Goal: Task Accomplishment & Management: Complete application form

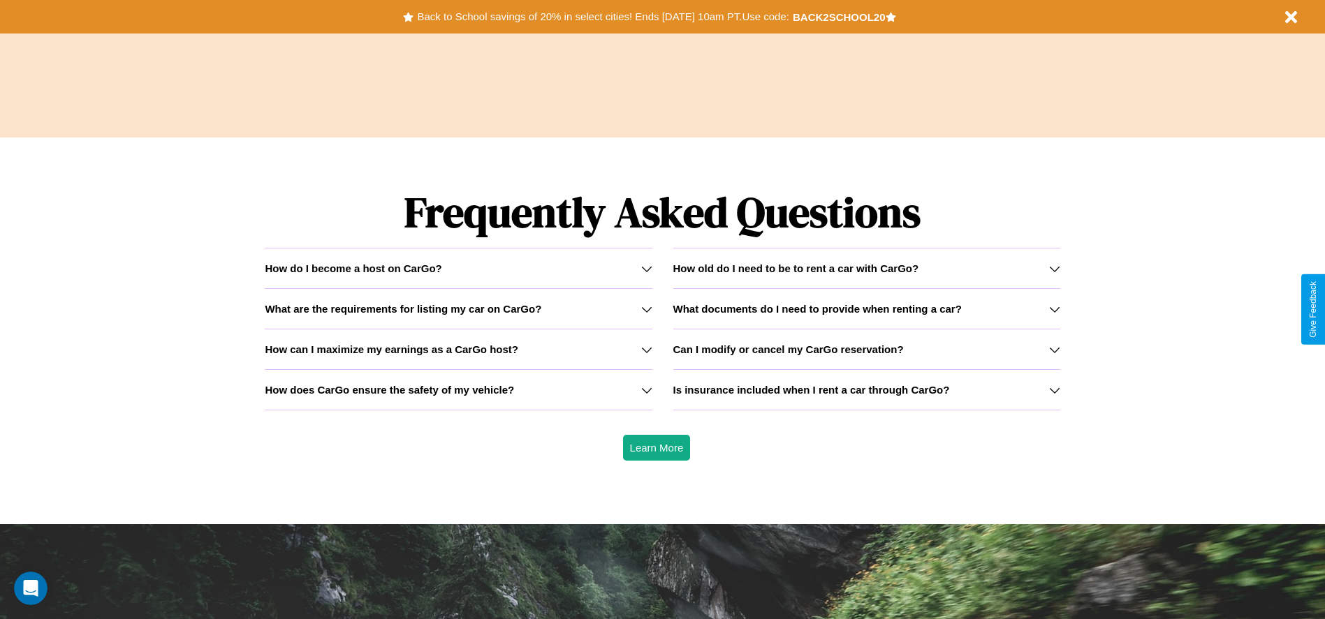
scroll to position [2003, 0]
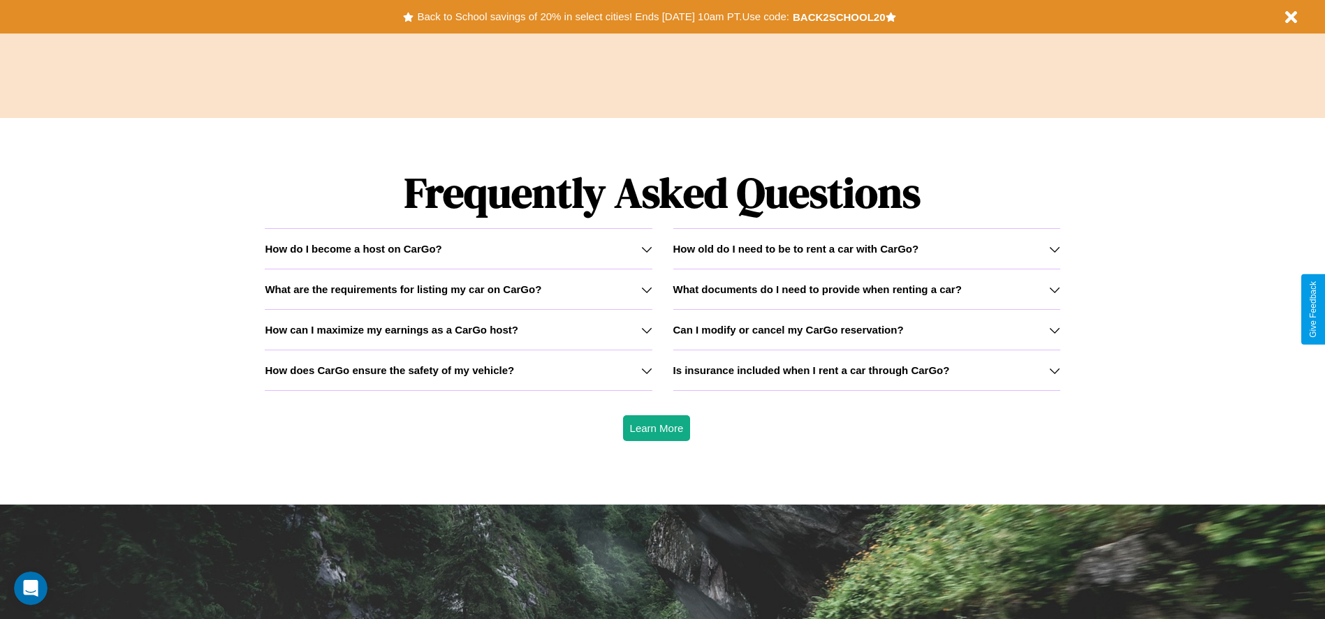
click at [458, 330] on h3 "How can I maximize my earnings as a CarGo host?" at bounding box center [391, 330] width 253 height 12
click at [458, 289] on h3 "What are the requirements for listing my car on CarGo?" at bounding box center [403, 289] width 276 height 12
click at [866, 249] on h3 "How old do I need to be to rent a car with CarGo?" at bounding box center [796, 249] width 246 height 12
click at [646, 330] on icon at bounding box center [646, 330] width 11 height 11
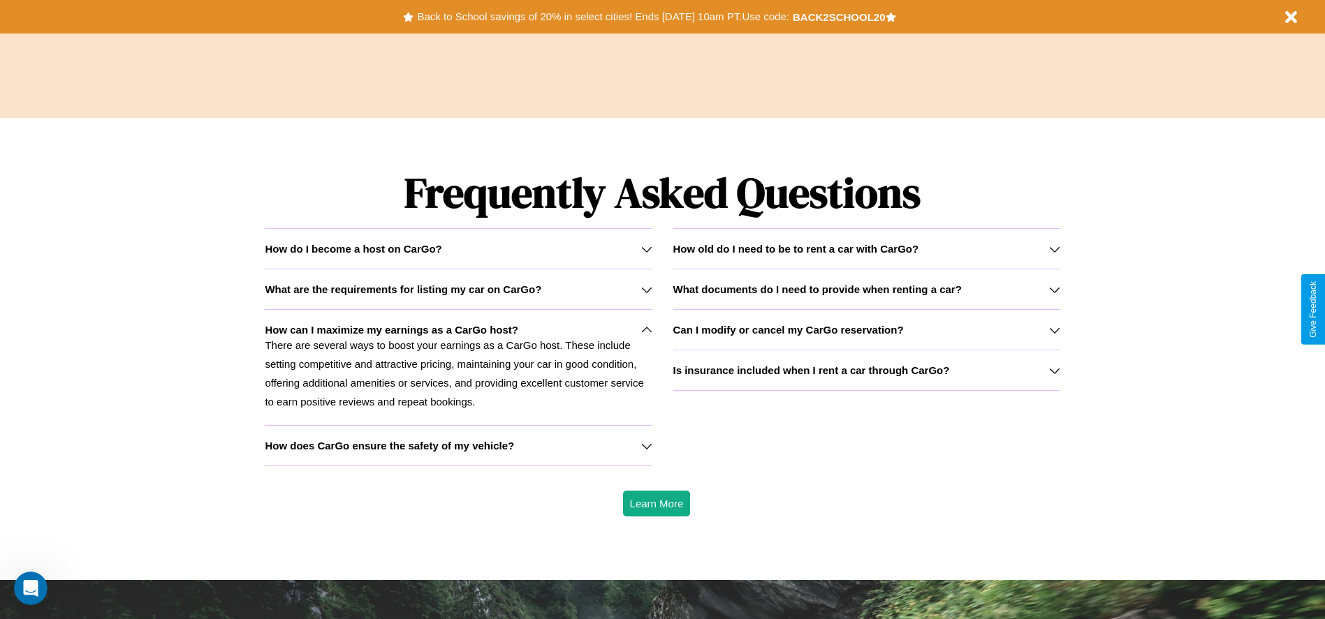
click at [866, 249] on h3 "How old do I need to be to rent a car with CarGo?" at bounding box center [796, 249] width 246 height 12
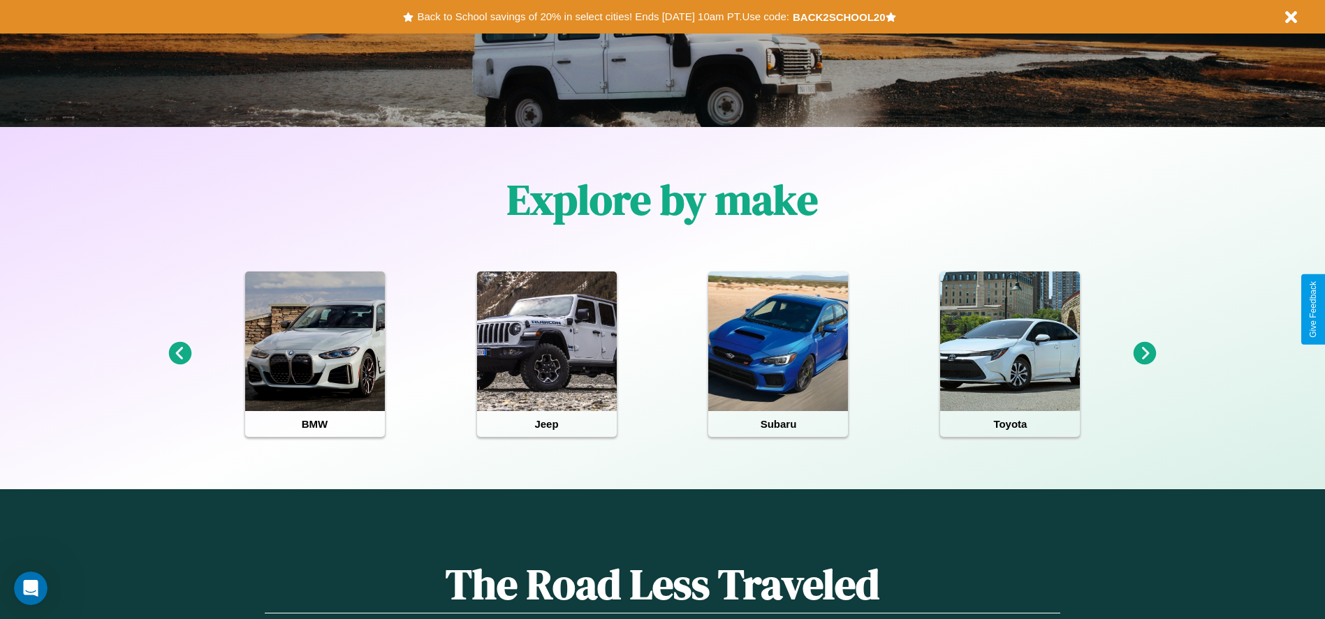
scroll to position [290, 0]
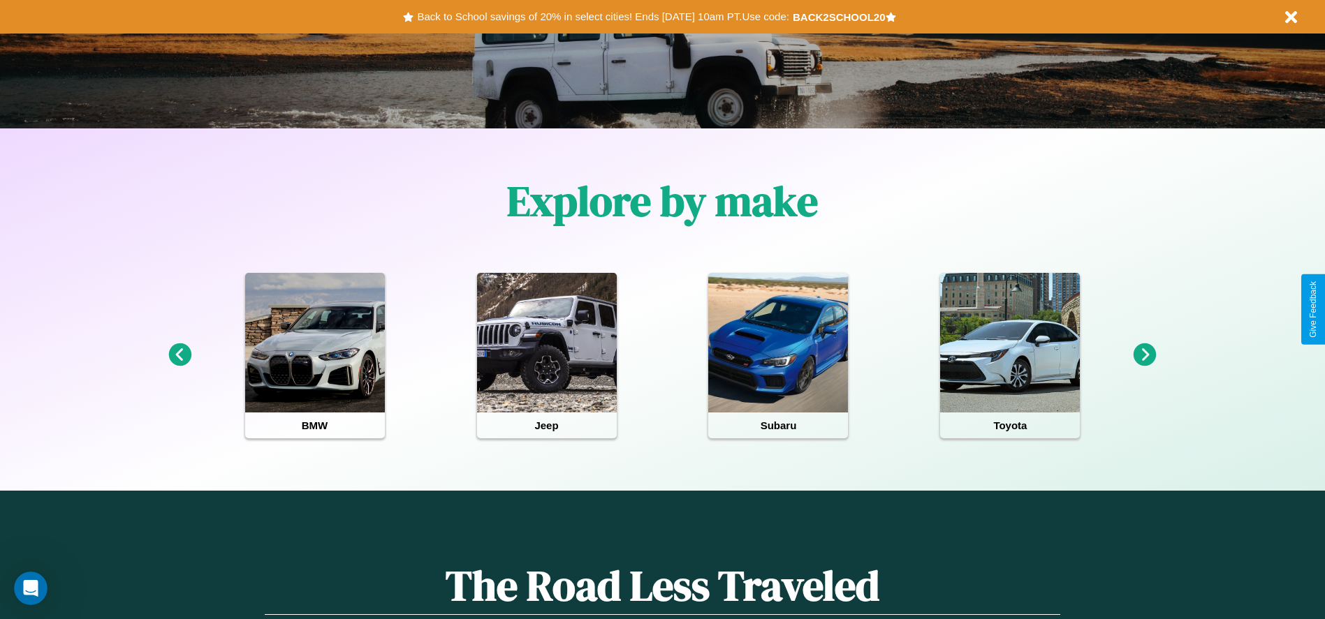
click at [179, 355] on icon at bounding box center [179, 355] width 23 height 23
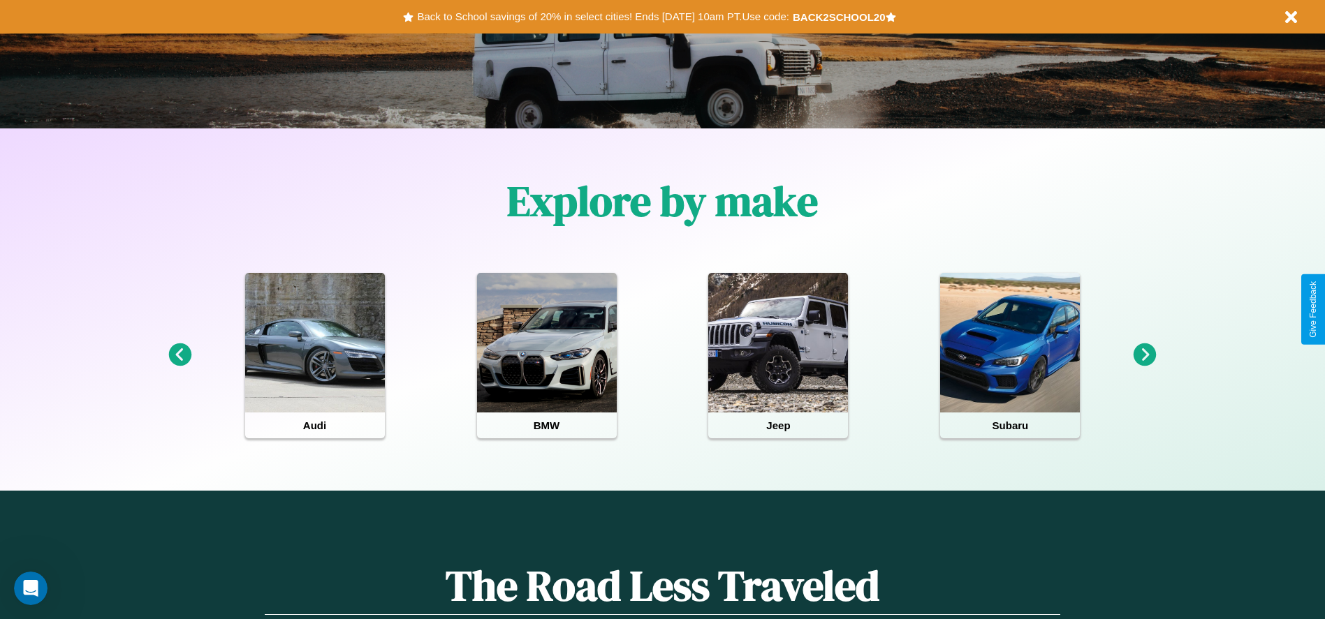
click at [1144, 355] on icon at bounding box center [1144, 355] width 23 height 23
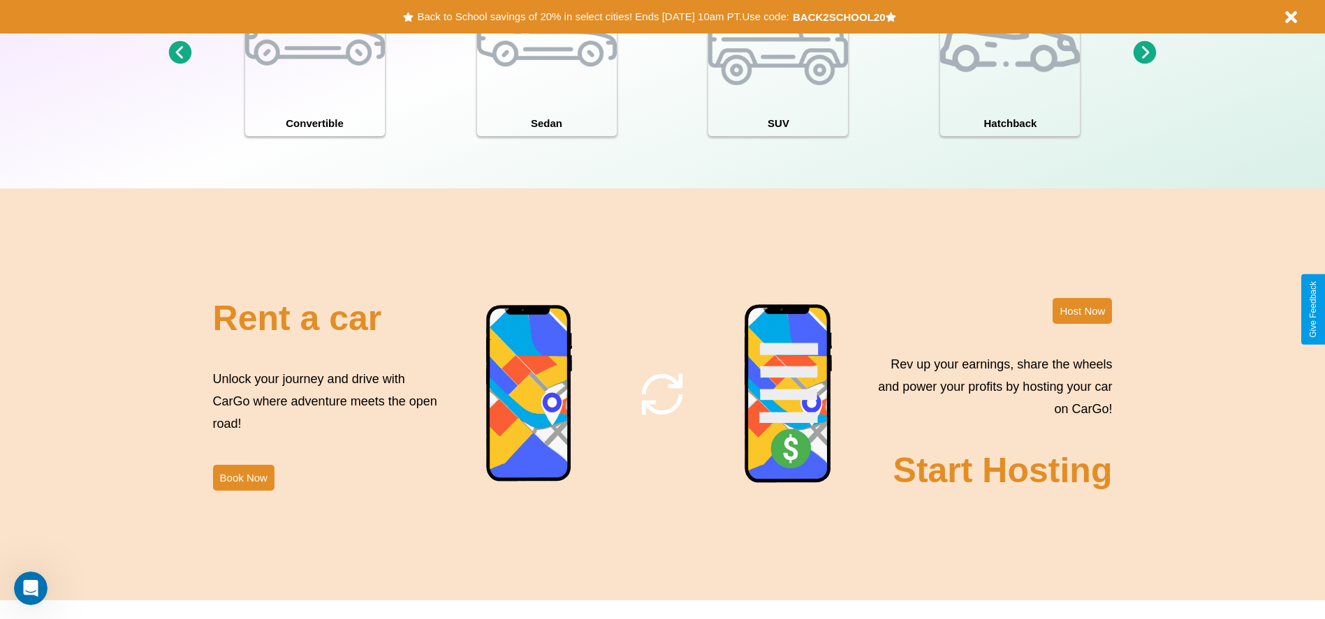
scroll to position [1522, 0]
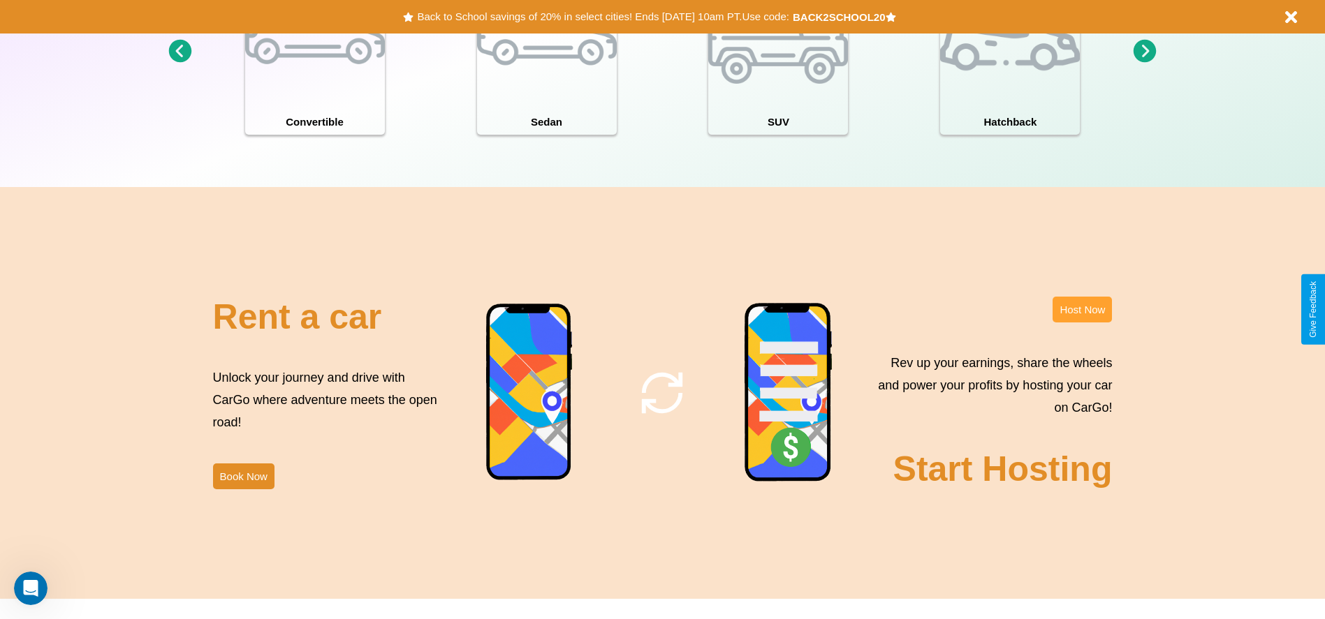
click at [1082, 309] on button "Host Now" at bounding box center [1081, 310] width 59 height 26
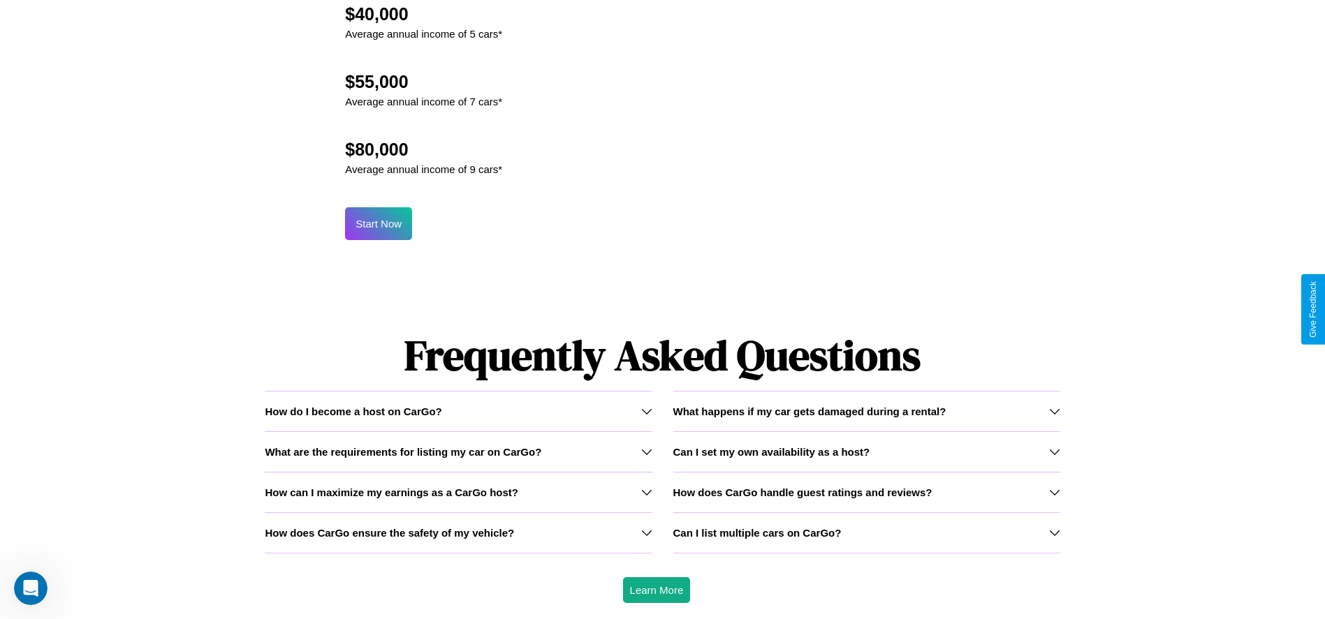
scroll to position [1500, 0]
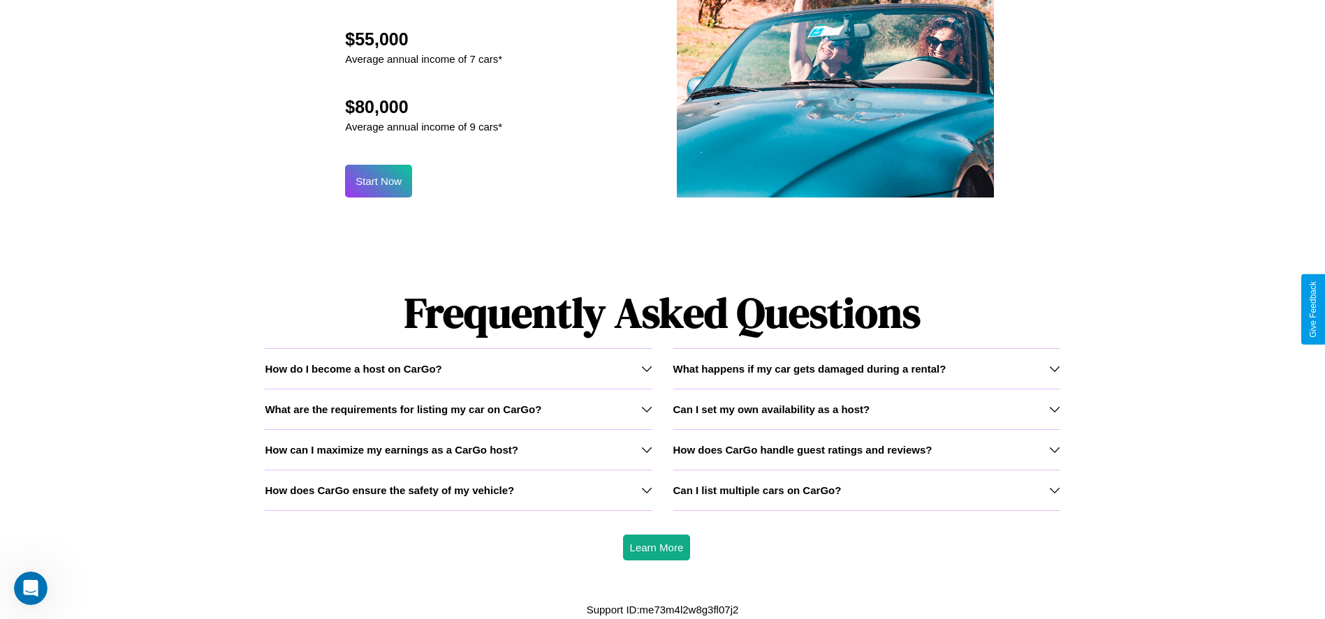
click at [646, 369] on icon at bounding box center [646, 368] width 11 height 11
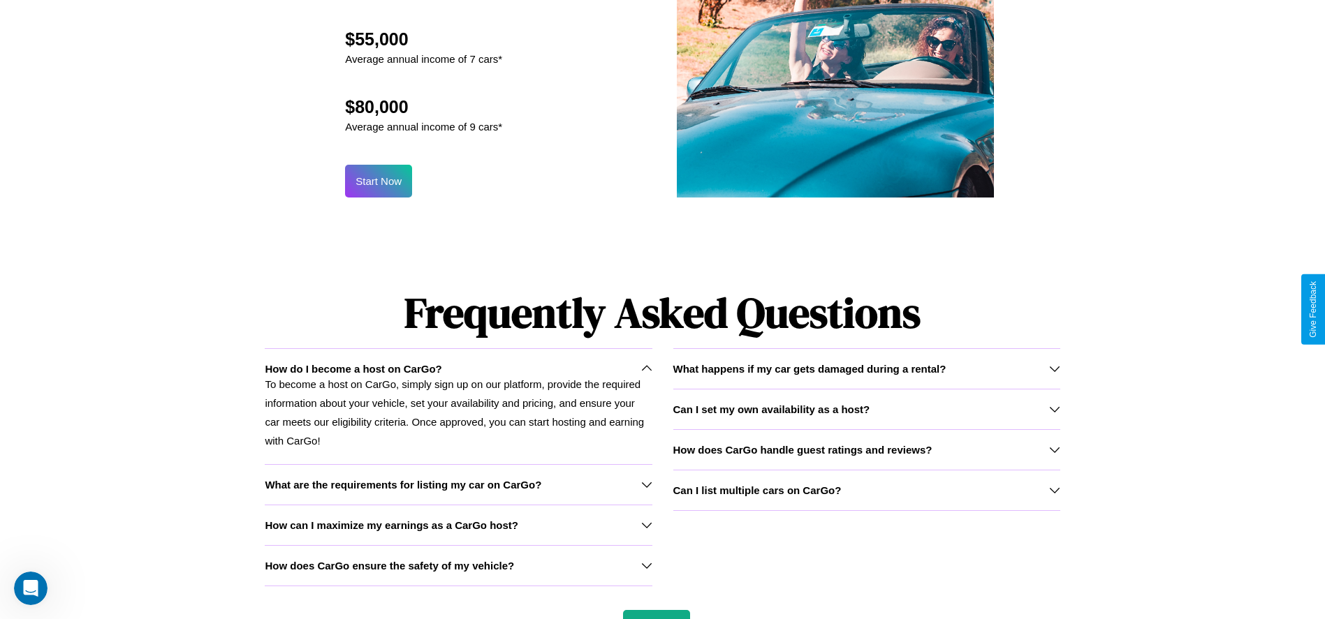
click at [1054, 369] on icon at bounding box center [1054, 368] width 11 height 11
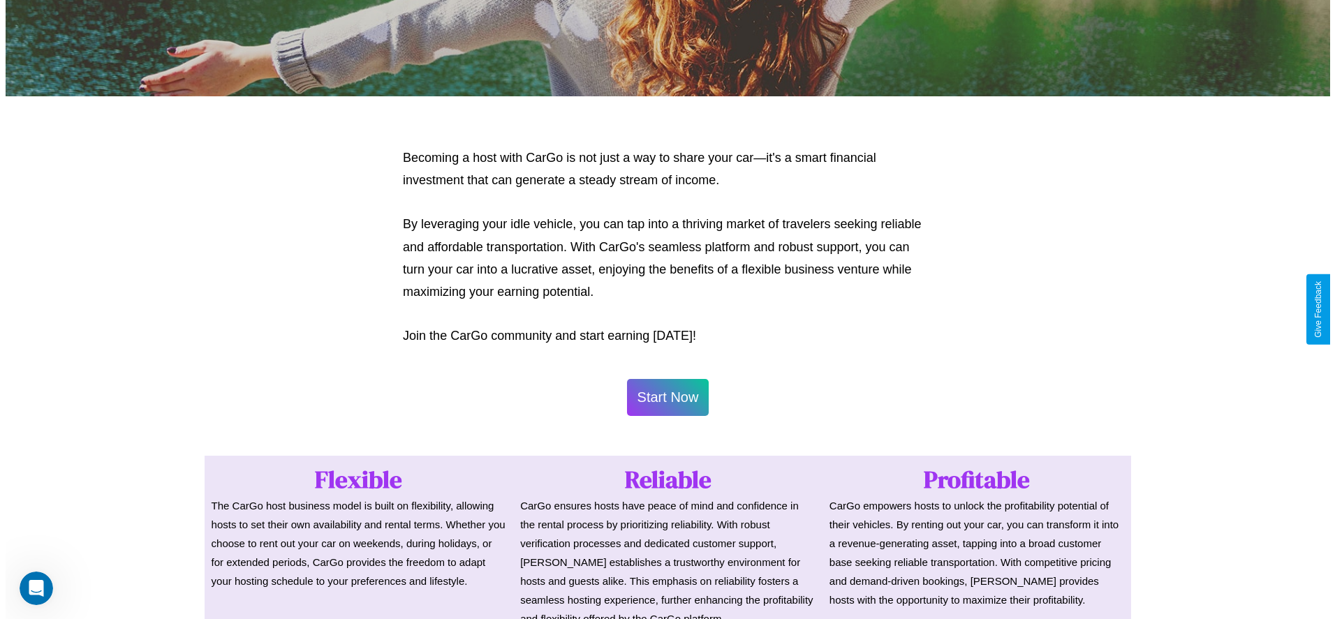
scroll to position [679, 0]
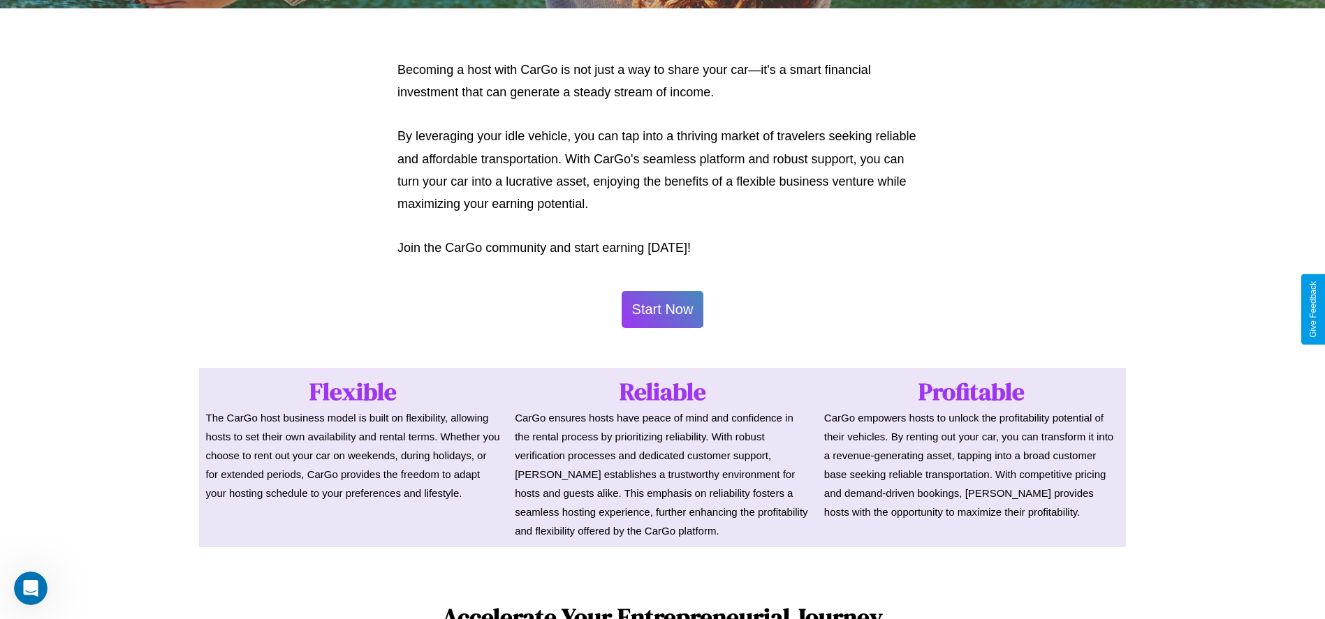
click at [662, 309] on button "Start Now" at bounding box center [662, 309] width 82 height 37
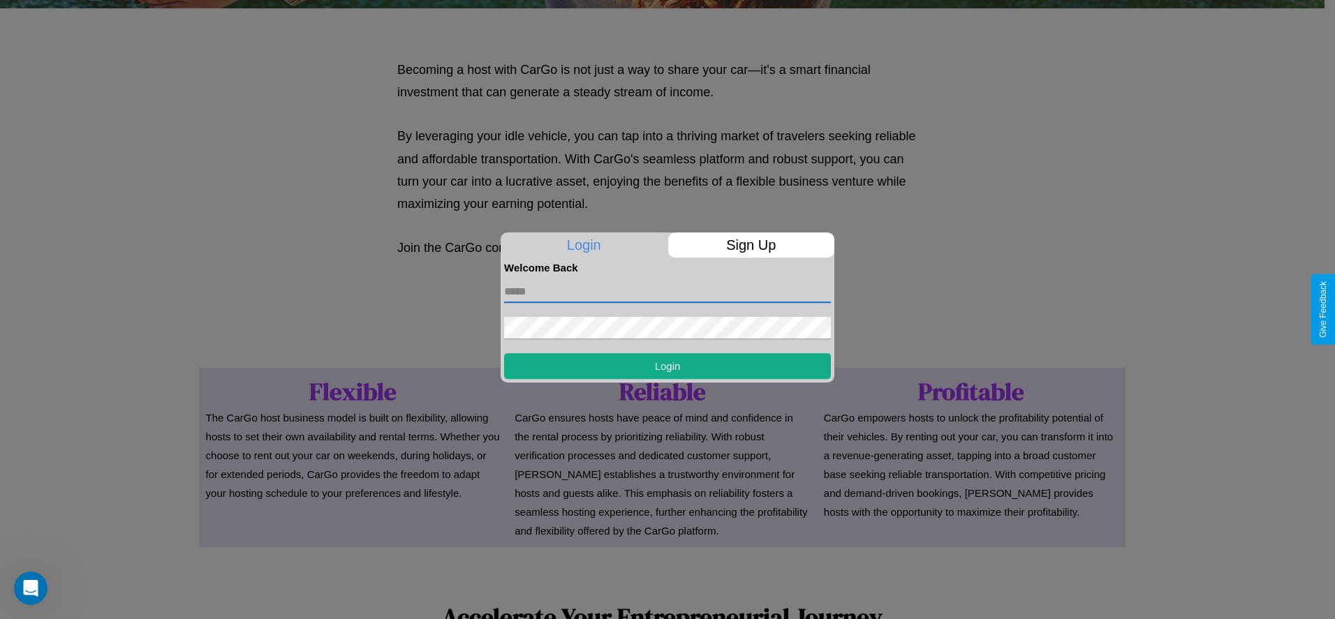
click at [668, 291] on input "text" at bounding box center [667, 292] width 327 height 22
type input "**********"
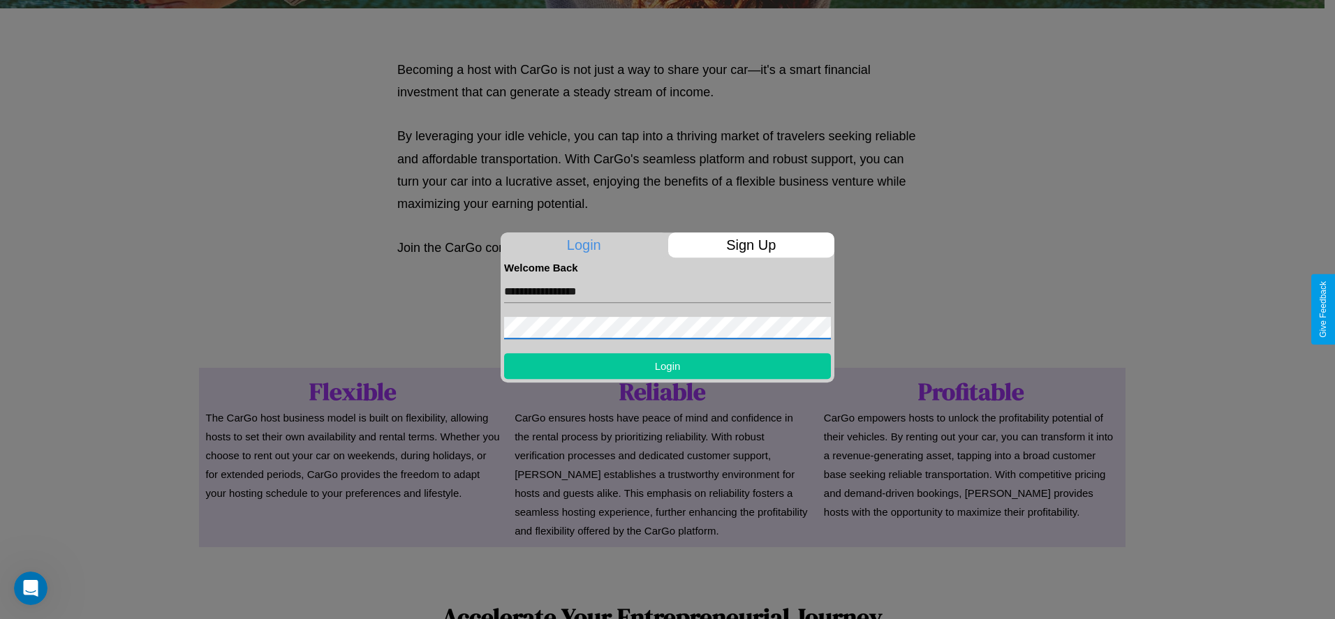
click at [668, 366] on button "Login" at bounding box center [667, 366] width 327 height 26
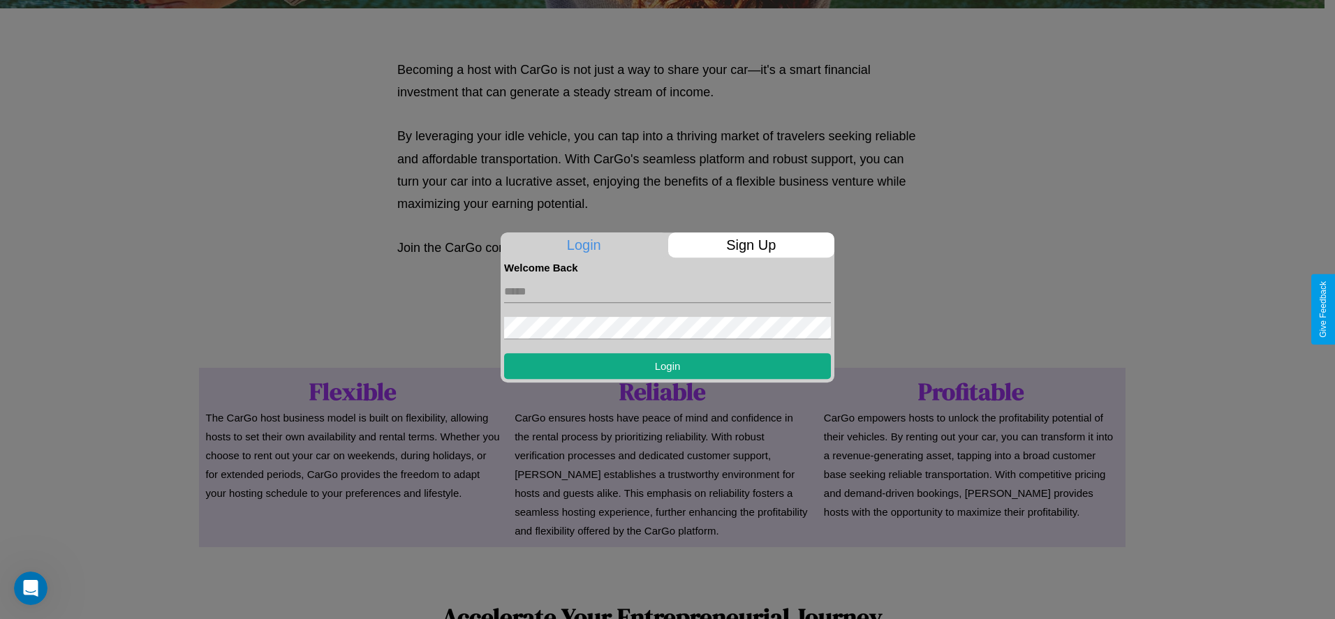
click at [662, 309] on form "Login" at bounding box center [667, 326] width 327 height 105
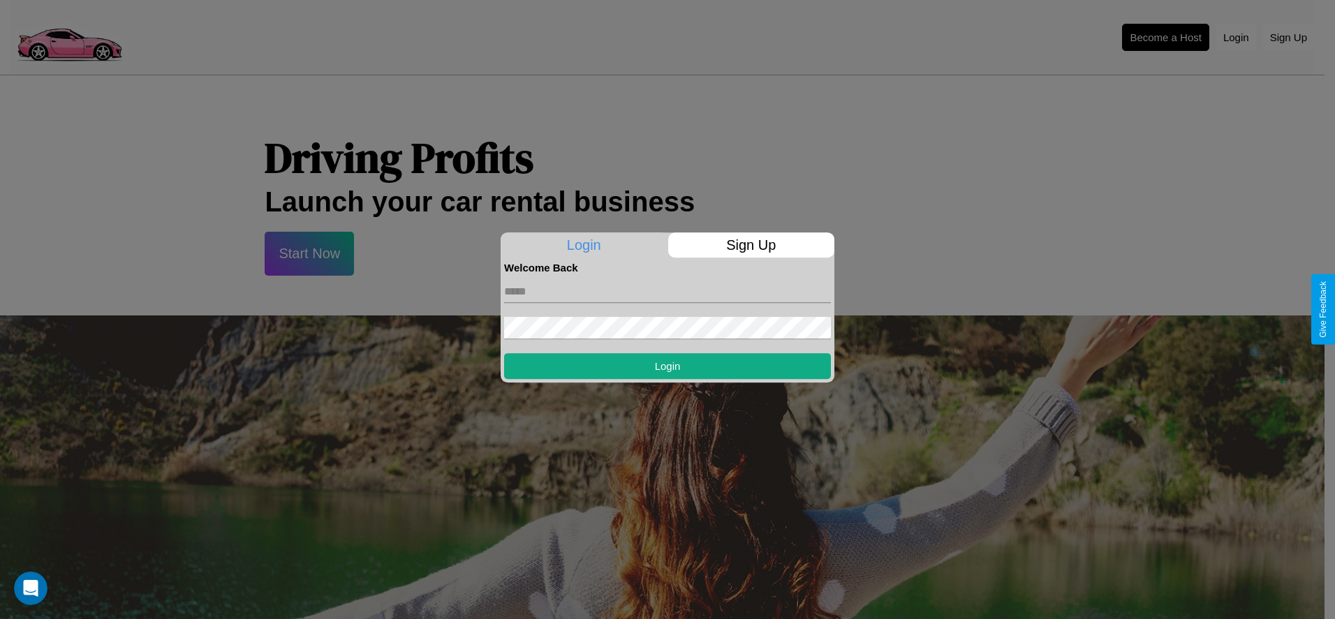
click at [1165, 37] on div at bounding box center [667, 309] width 1335 height 619
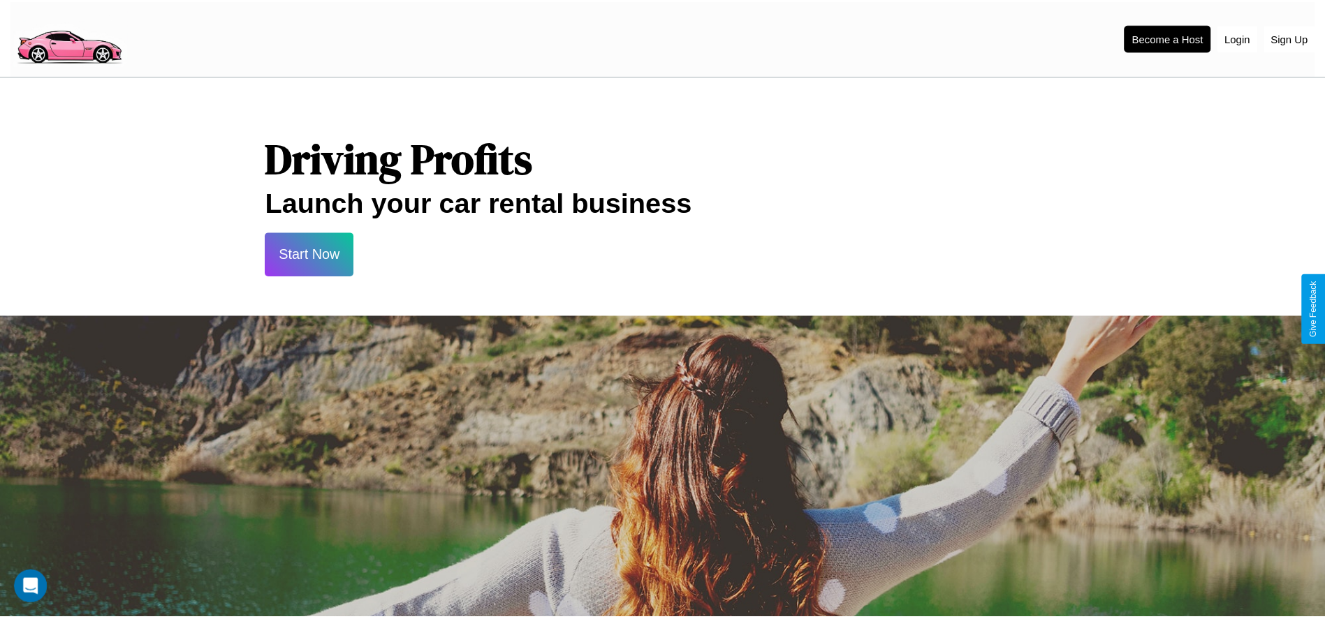
scroll to position [679, 0]
